Goal: Manage account settings

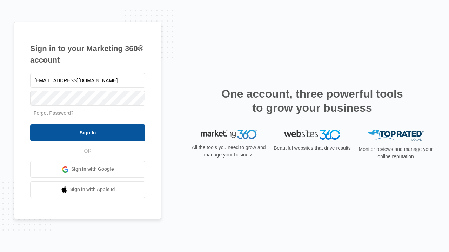
click at [88, 133] on input "Sign In" at bounding box center [87, 132] width 115 height 17
